Goal: Task Accomplishment & Management: Use online tool/utility

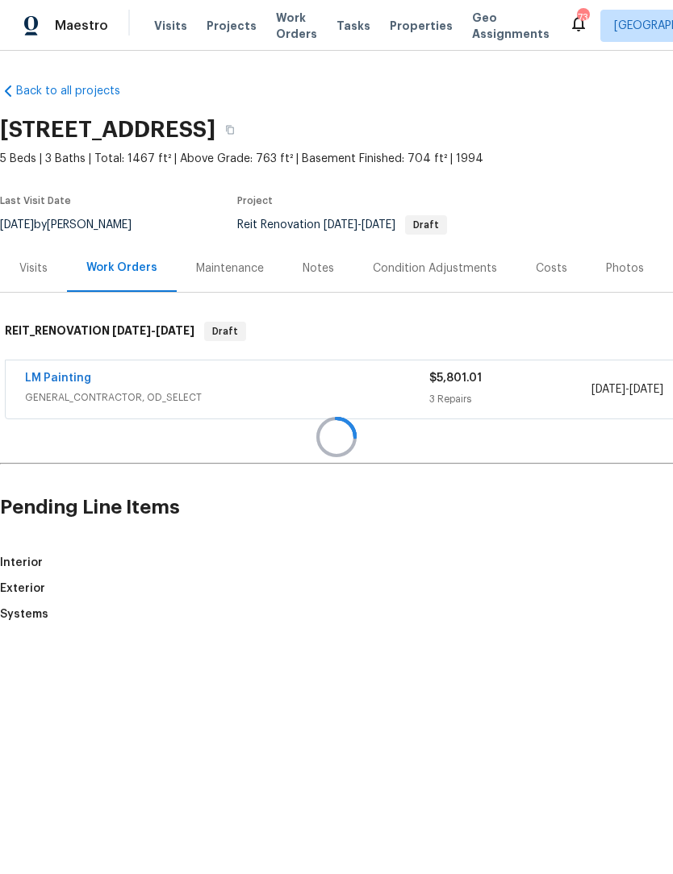
click at [65, 386] on div at bounding box center [336, 437] width 673 height 874
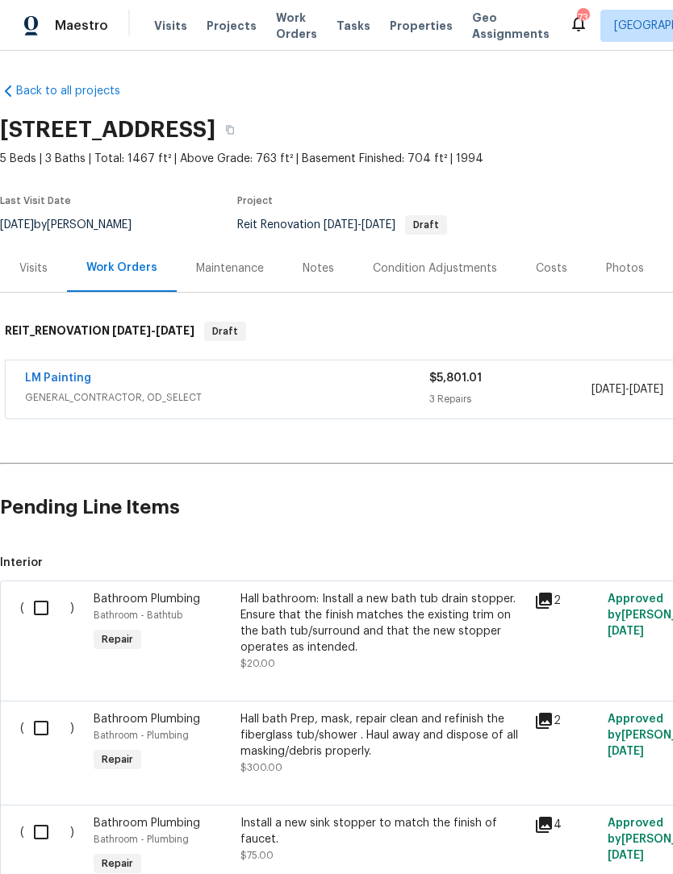
click at [56, 395] on span "GENERAL_CONTRACTOR, OD_SELECT" at bounding box center [227, 398] width 404 height 16
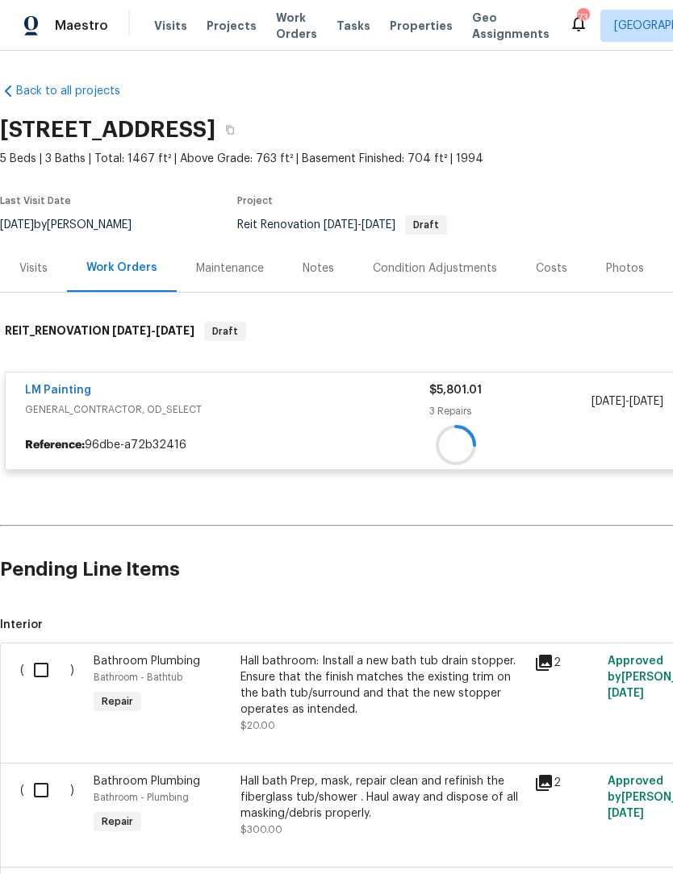
click at [73, 431] on div at bounding box center [456, 445] width 900 height 29
click at [66, 398] on div at bounding box center [455, 396] width 911 height 181
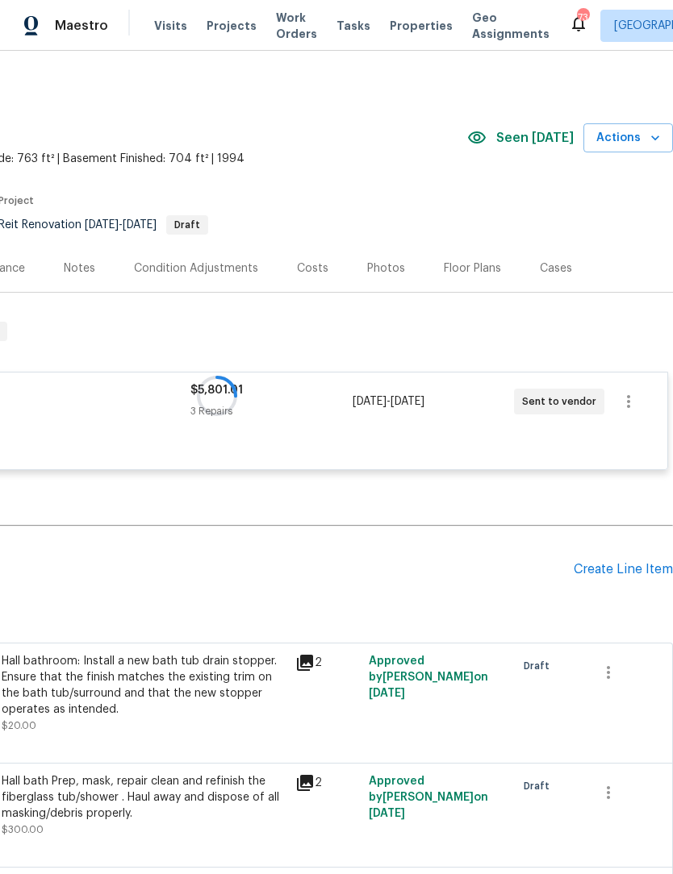
scroll to position [0, 239]
click at [636, 403] on div at bounding box center [216, 396] width 911 height 181
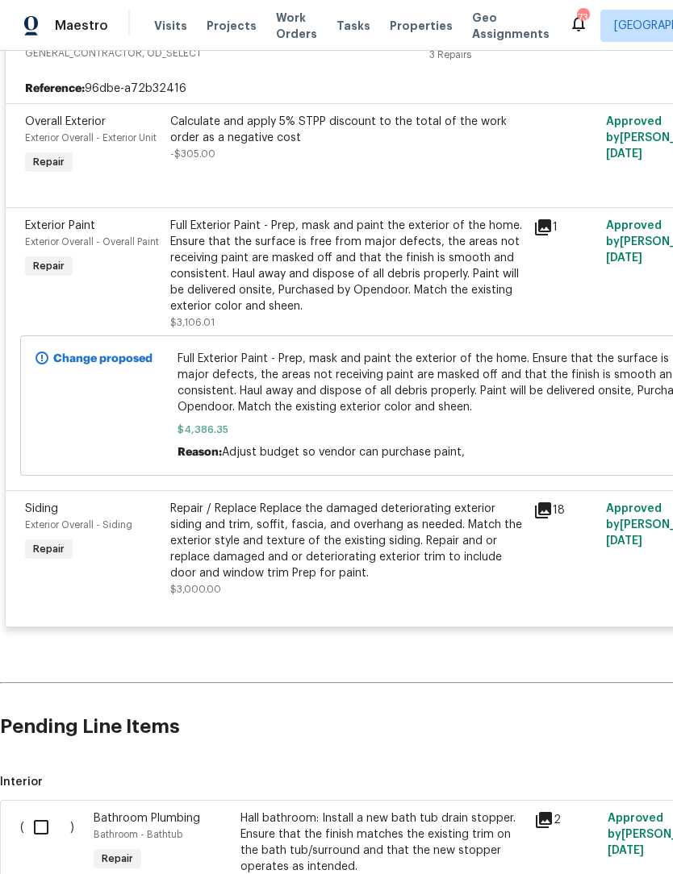
scroll to position [356, 0]
click at [324, 551] on div "Repair / Replace Replace the damaged deteriorating exterior siding and trim, so…" at bounding box center [346, 541] width 353 height 81
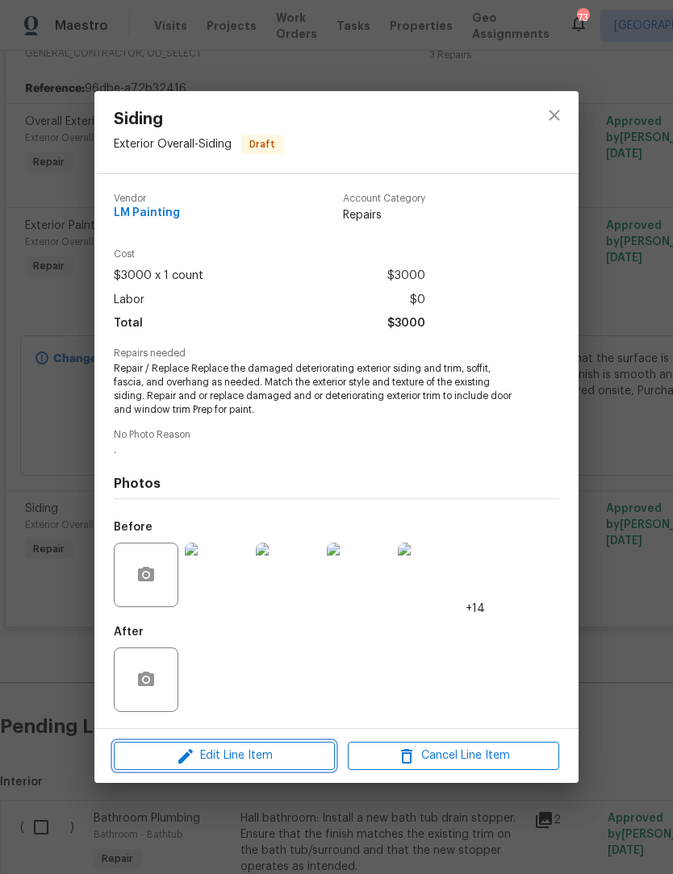
click at [257, 763] on span "Edit Line Item" at bounding box center [224, 756] width 211 height 20
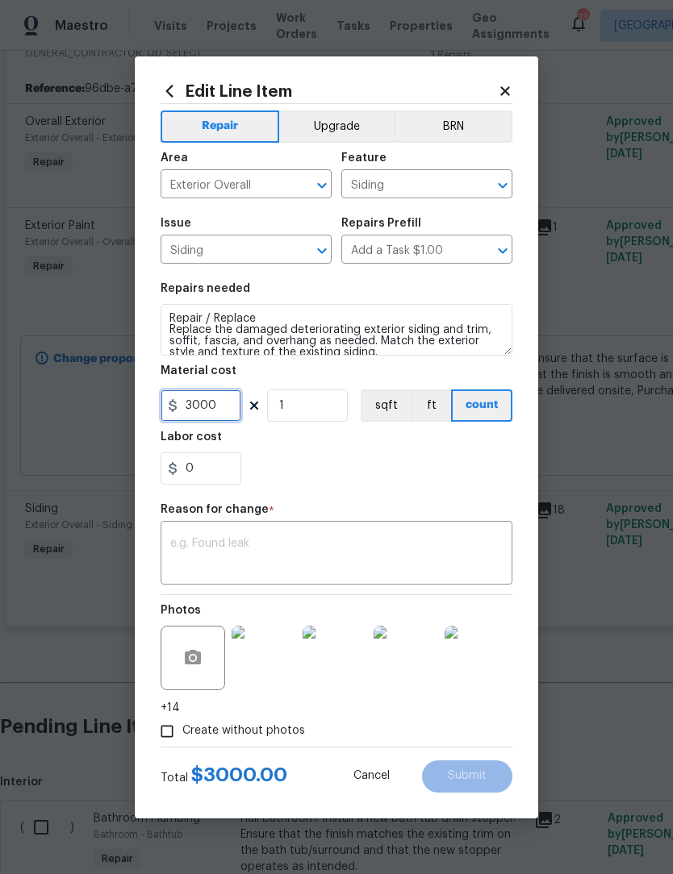
click at [232, 413] on input "3000" at bounding box center [200, 406] width 81 height 32
type input "3600"
click at [376, 569] on textarea at bounding box center [336, 555] width 332 height 34
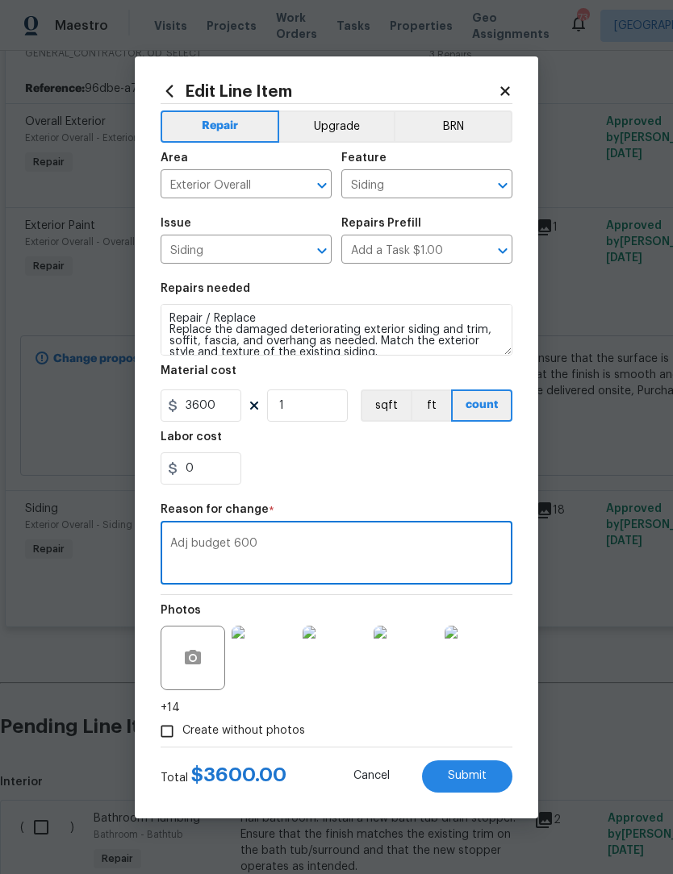
type textarea "Adj budget 600"
click at [475, 782] on span "Submit" at bounding box center [467, 776] width 39 height 12
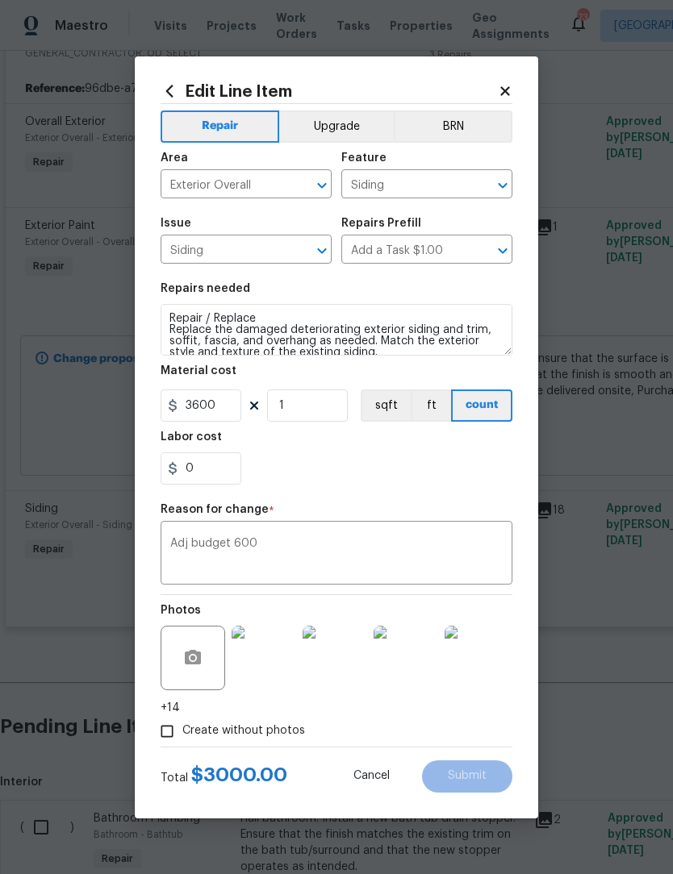
type input "3000"
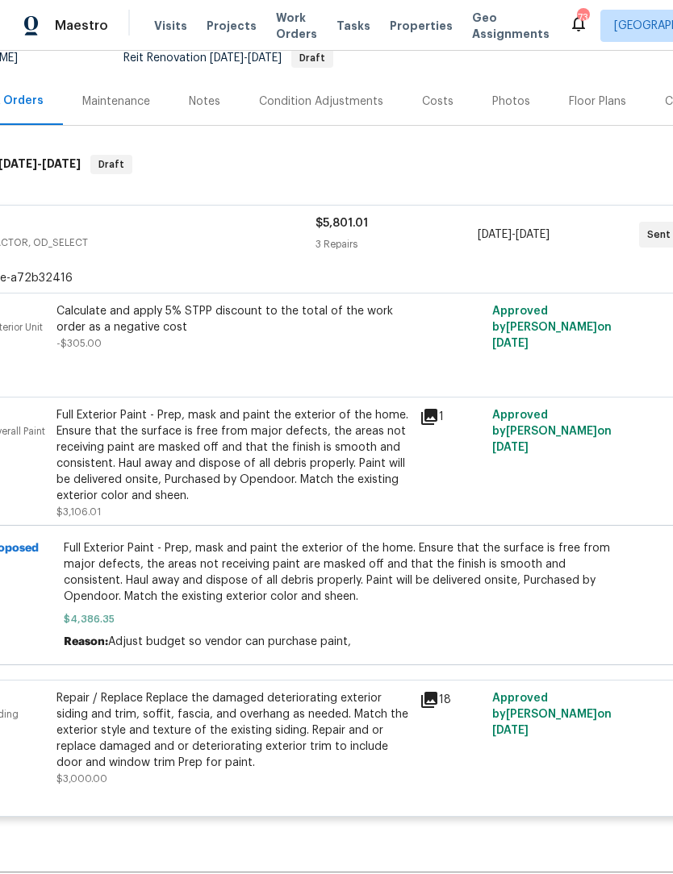
scroll to position [177, 111]
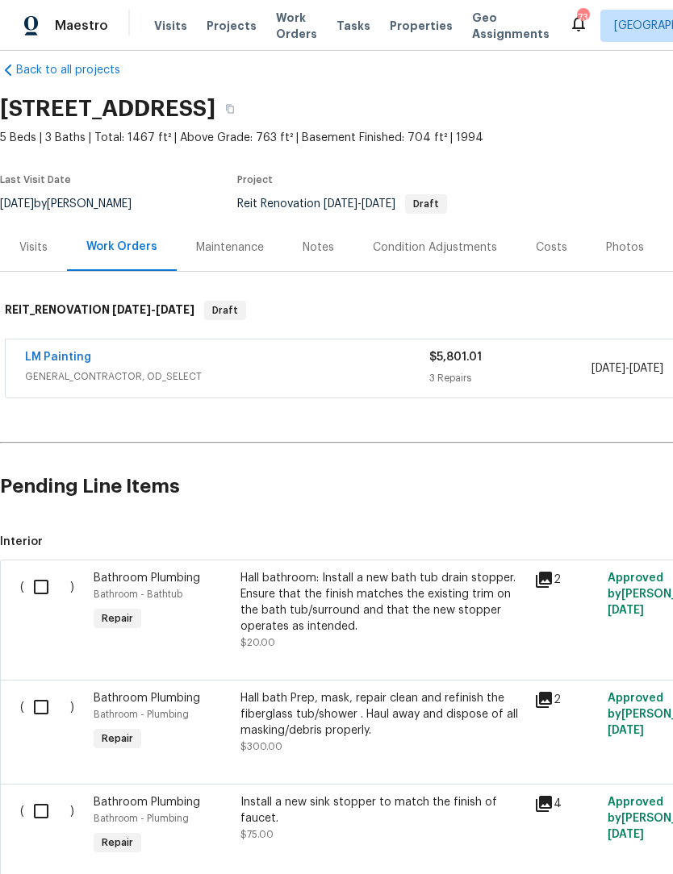
scroll to position [21, 0]
click at [31, 249] on div "Visits" at bounding box center [33, 248] width 28 height 16
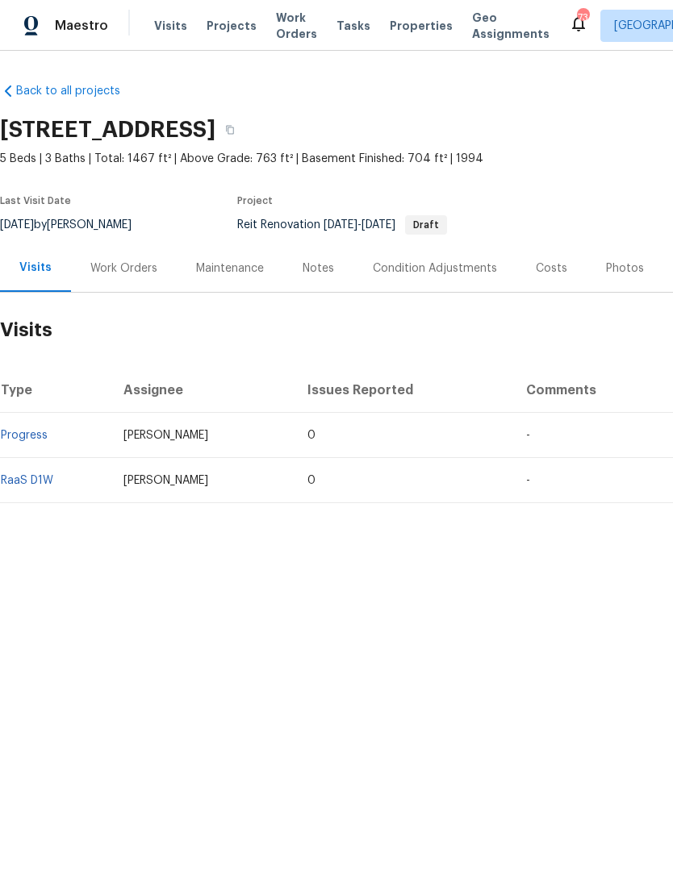
click at [140, 269] on div "Work Orders" at bounding box center [123, 269] width 67 height 16
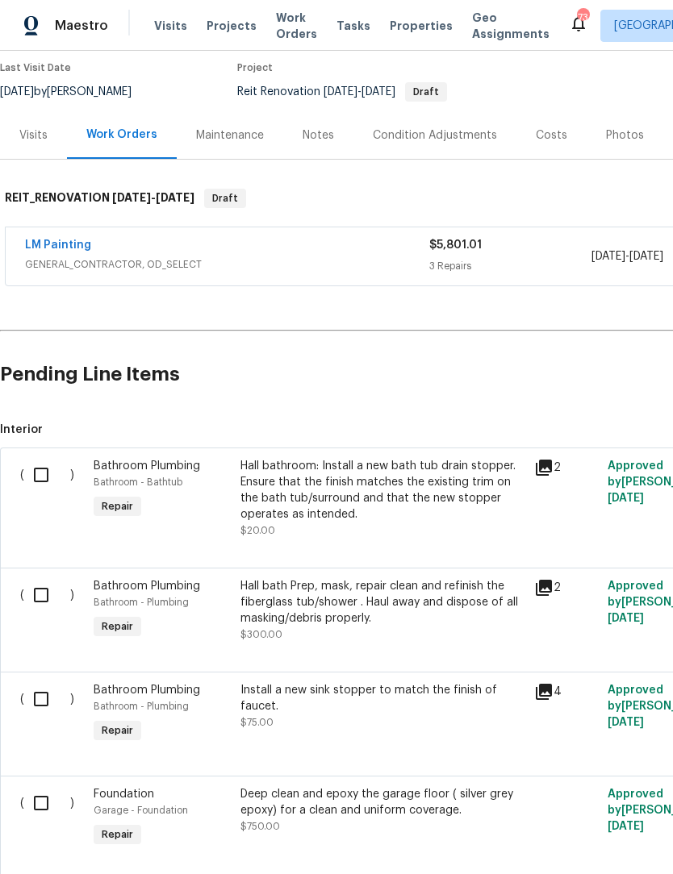
scroll to position [136, 0]
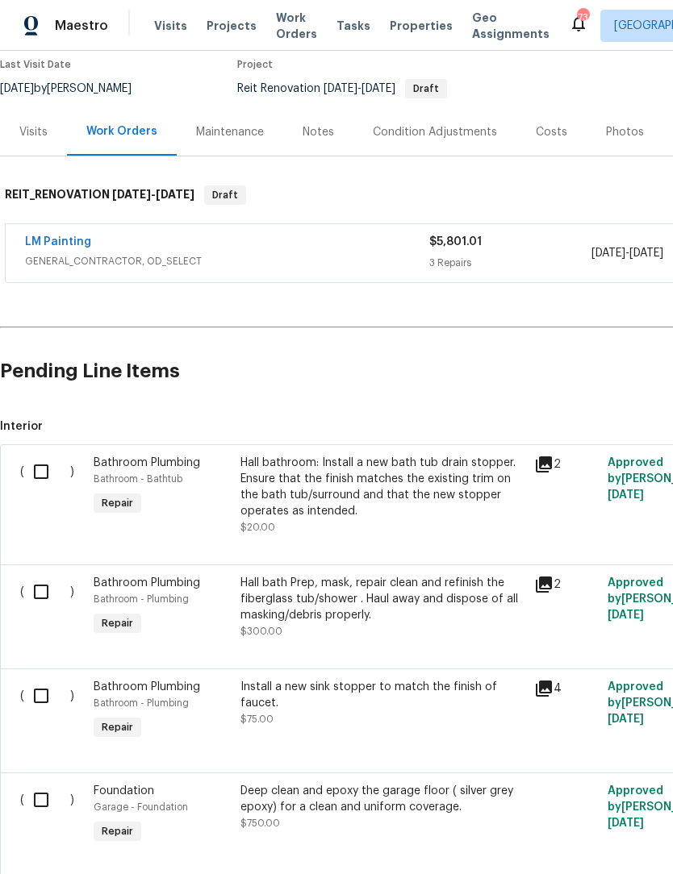
click at [90, 236] on div "LM Painting" at bounding box center [227, 243] width 404 height 19
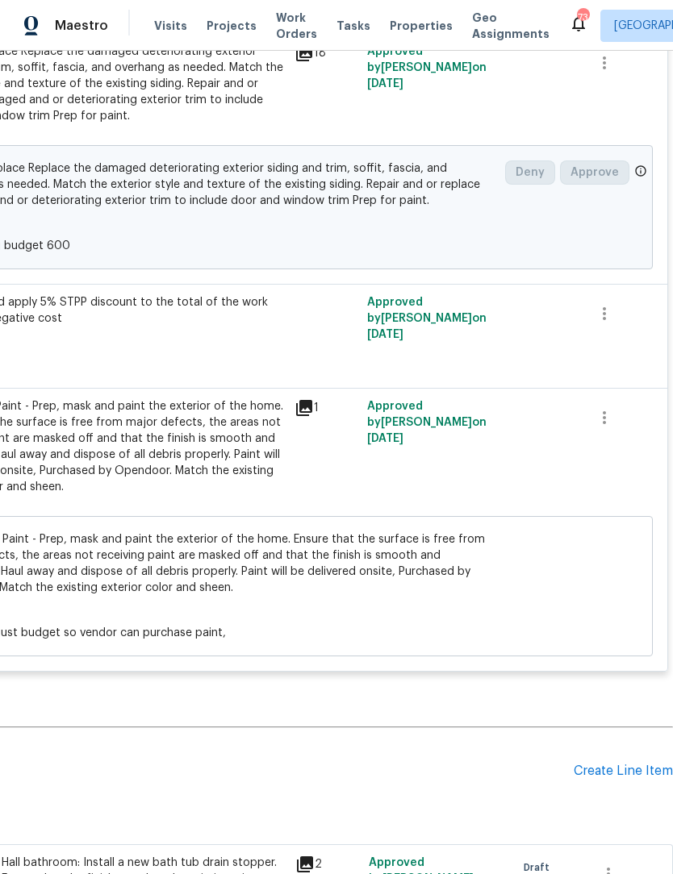
scroll to position [427, 239]
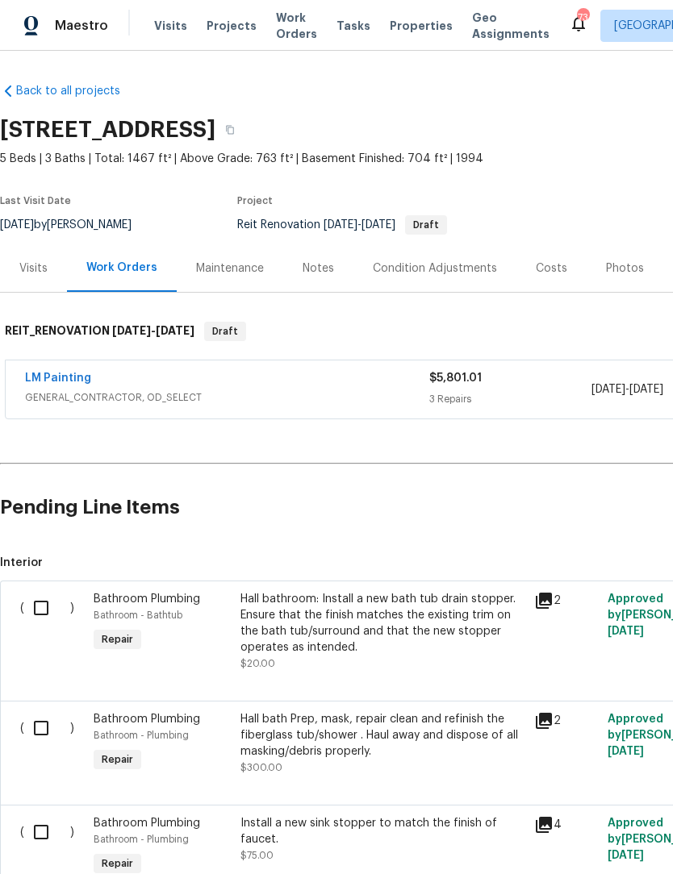
click at [83, 383] on link "LM Painting" at bounding box center [58, 378] width 66 height 11
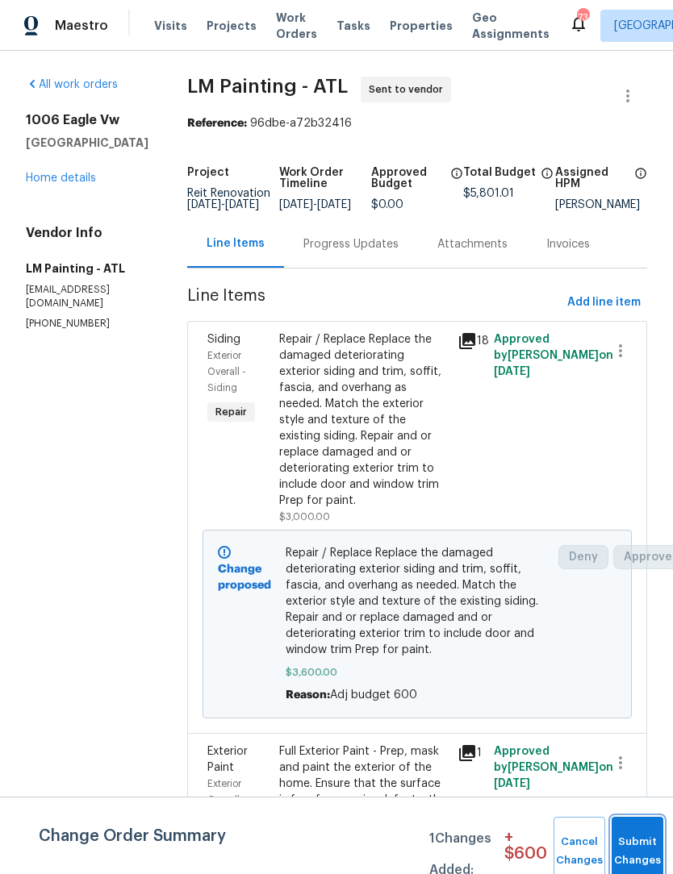
click at [638, 848] on button "Submit Changes" at bounding box center [637, 851] width 52 height 69
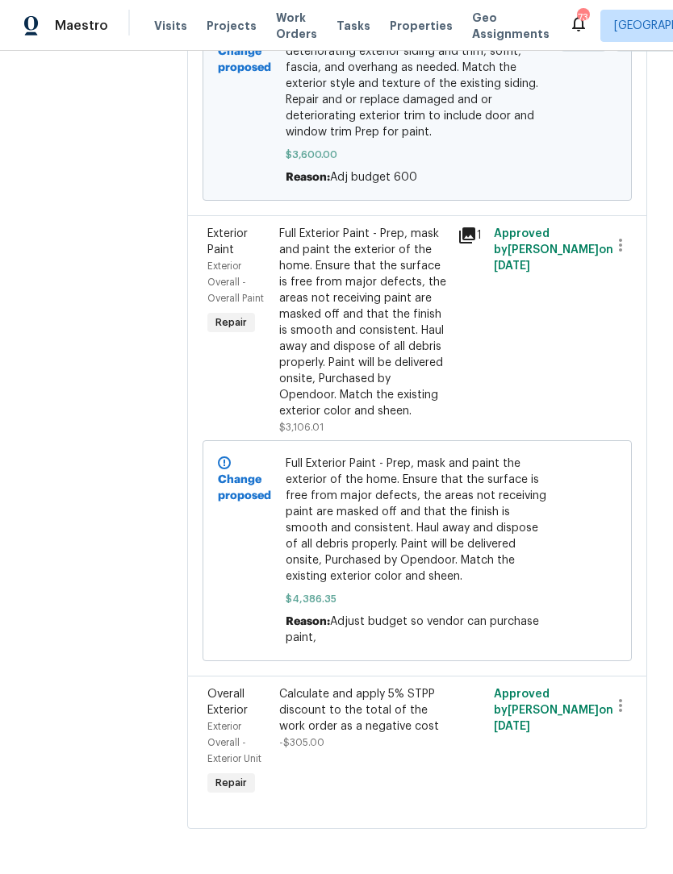
scroll to position [607, 0]
